Goal: Navigation & Orientation: Find specific page/section

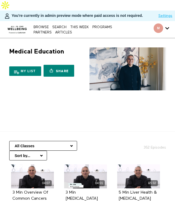
scroll to position [878, 0]
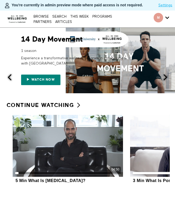
scroll to position [249, 0]
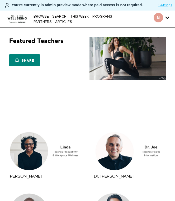
scroll to position [178, 0]
